Goal: Task Accomplishment & Management: Manage account settings

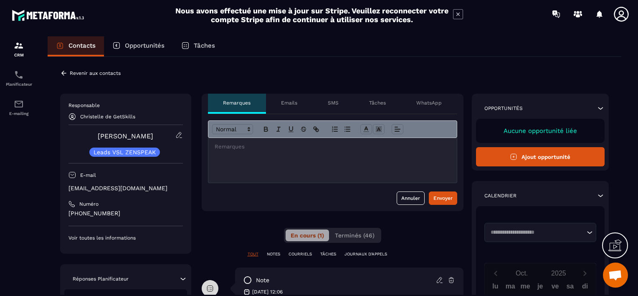
click at [246, 153] on div at bounding box center [332, 160] width 248 height 45
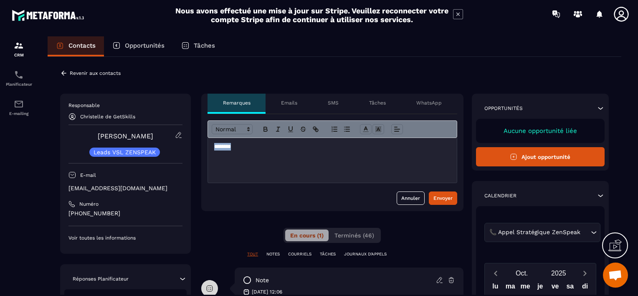
drag, startPoint x: 241, startPoint y: 145, endPoint x: 205, endPoint y: 147, distance: 36.8
click at [205, 147] on div "******** Annuler Envoyer" at bounding box center [332, 162] width 262 height 97
click at [96, 72] on p "Revenir aux contacts" at bounding box center [95, 73] width 51 height 6
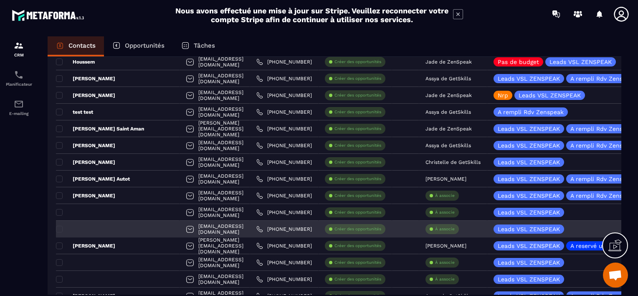
scroll to position [446, 0]
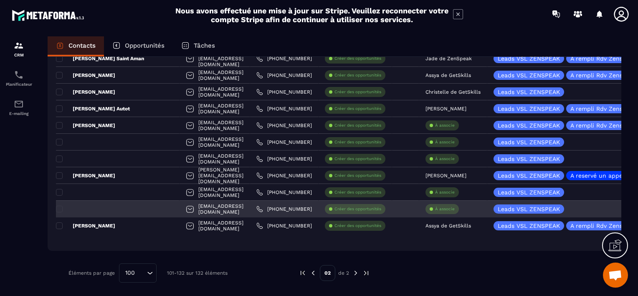
click at [435, 206] on p "À associe" at bounding box center [445, 209] width 20 height 6
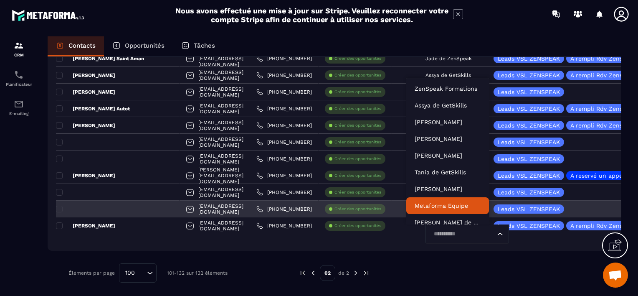
drag, startPoint x: 425, startPoint y: 206, endPoint x: 423, endPoint y: 233, distance: 27.7
click at [431, 233] on input "Search for option" at bounding box center [463, 233] width 64 height 9
type input "**"
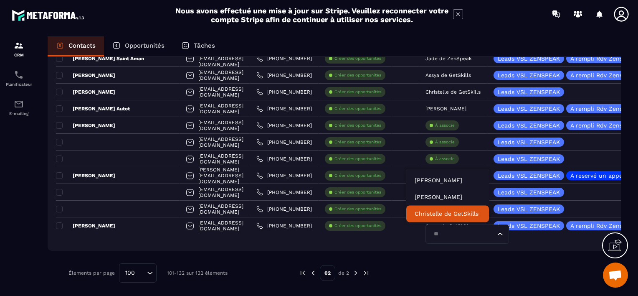
click at [426, 214] on p "Christelle de GetSkills" at bounding box center [448, 213] width 66 height 8
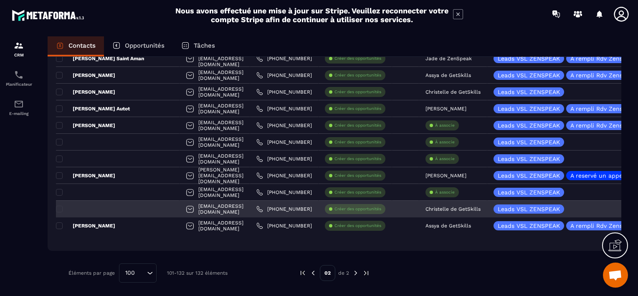
click at [214, 205] on div "[EMAIL_ADDRESS][DOMAIN_NAME]" at bounding box center [215, 208] width 71 height 17
click at [202, 207] on div "[EMAIL_ADDRESS][DOMAIN_NAME]" at bounding box center [215, 208] width 71 height 17
click at [264, 209] on link "[PHONE_NUMBER]" at bounding box center [284, 208] width 56 height 7
click at [109, 207] on div at bounding box center [118, 208] width 124 height 17
